Goal: Task Accomplishment & Management: Manage account settings

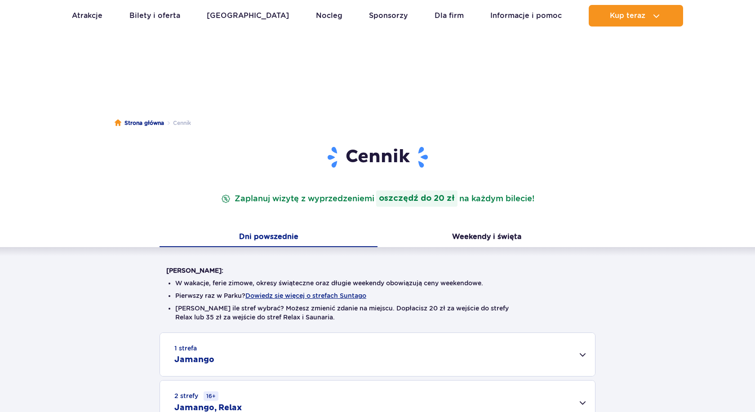
scroll to position [183, 0]
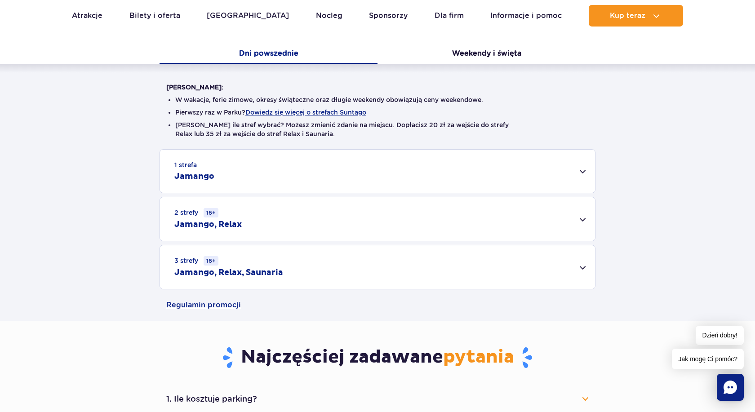
click at [579, 174] on div "1 strefa Jamango" at bounding box center [377, 171] width 435 height 43
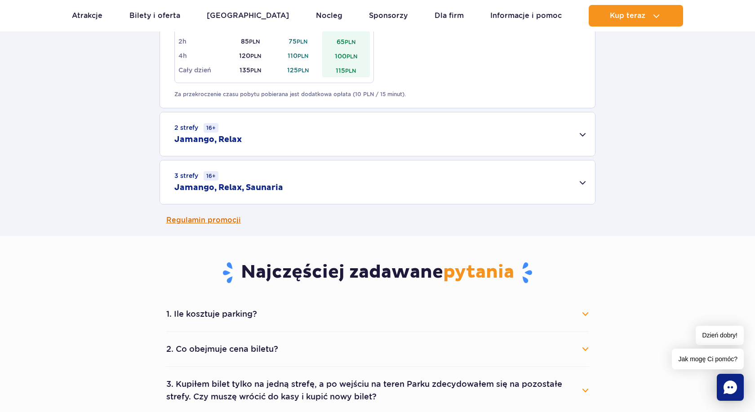
scroll to position [734, 0]
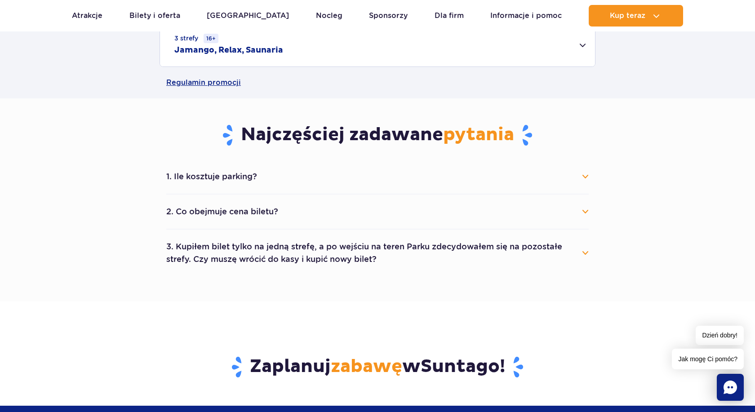
click at [584, 174] on button "1. Ile kosztuje parking?" at bounding box center [377, 177] width 423 height 20
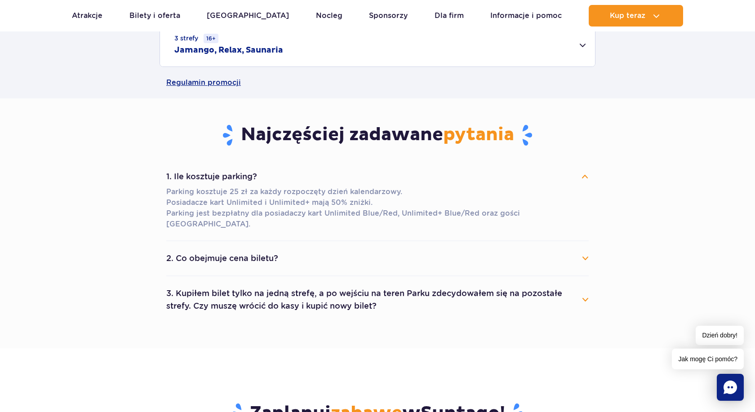
click at [277, 249] on button "2. Co obejmuje cena biletu?" at bounding box center [377, 259] width 423 height 20
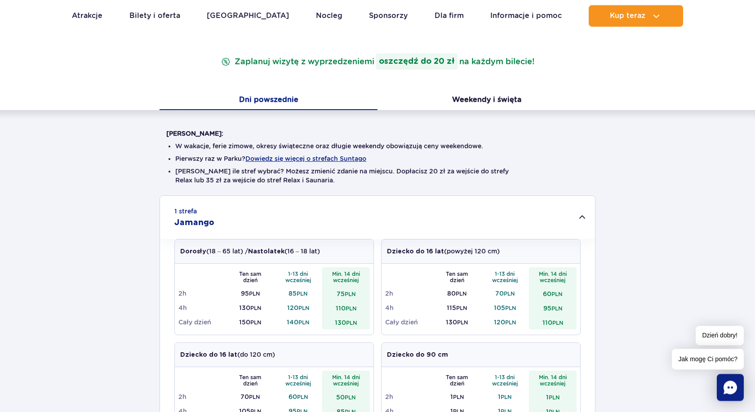
scroll to position [0, 0]
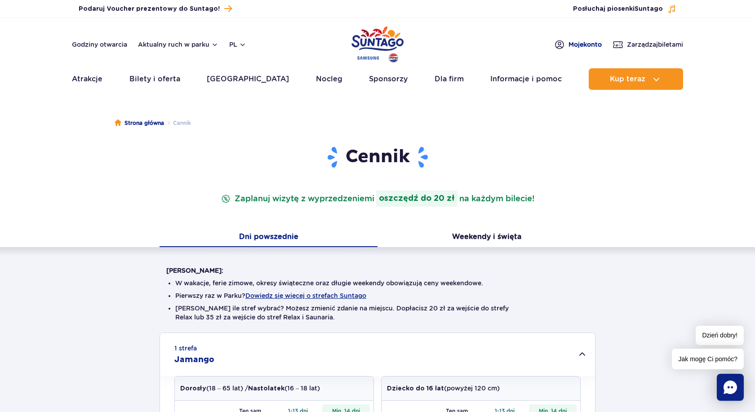
click at [583, 45] on span "Moje konto" at bounding box center [585, 44] width 33 height 9
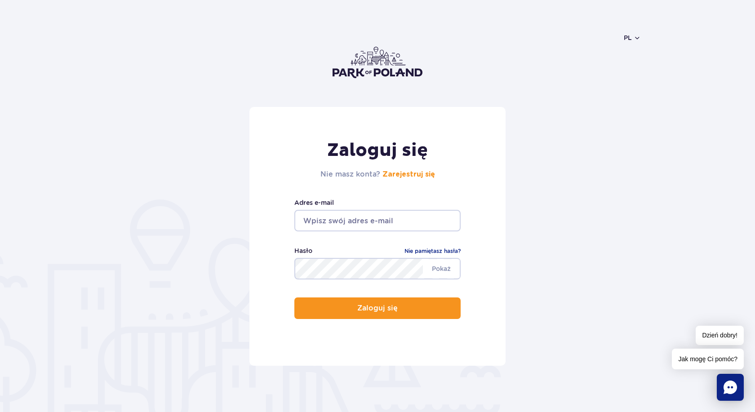
click at [431, 220] on input "email" at bounding box center [378, 221] width 166 height 22
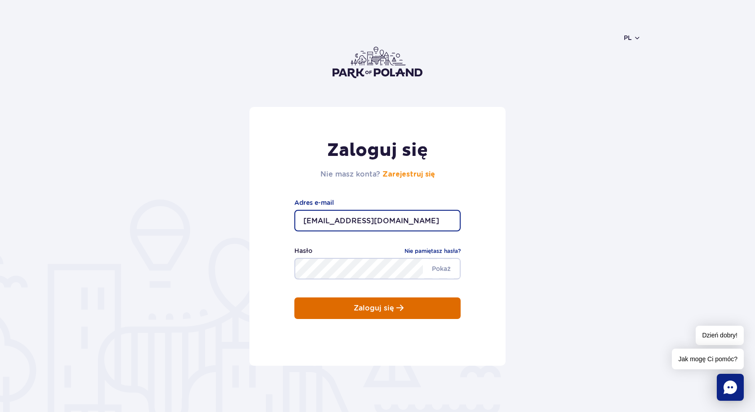
type input "[EMAIL_ADDRESS][DOMAIN_NAME]"
click at [394, 308] on p "Zaloguj się" at bounding box center [374, 308] width 40 height 8
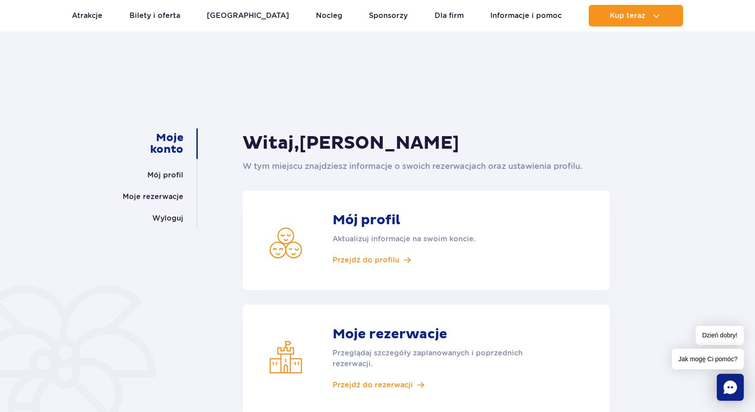
scroll to position [138, 0]
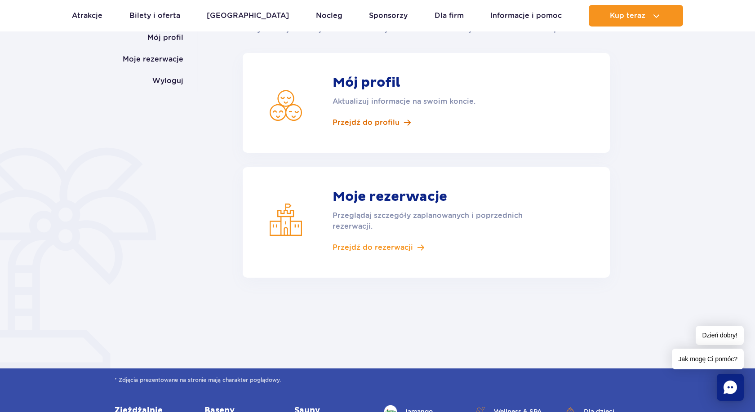
click at [341, 123] on span "Przejdź do profilu" at bounding box center [366, 123] width 67 height 10
